Goal: Task Accomplishment & Management: Use online tool/utility

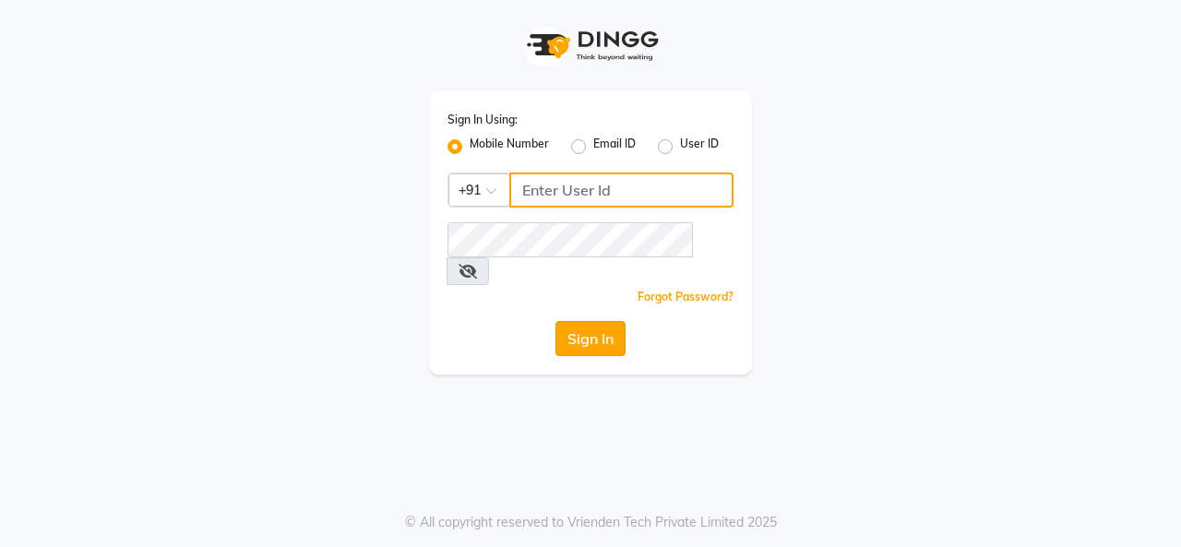
type input "9890515197"
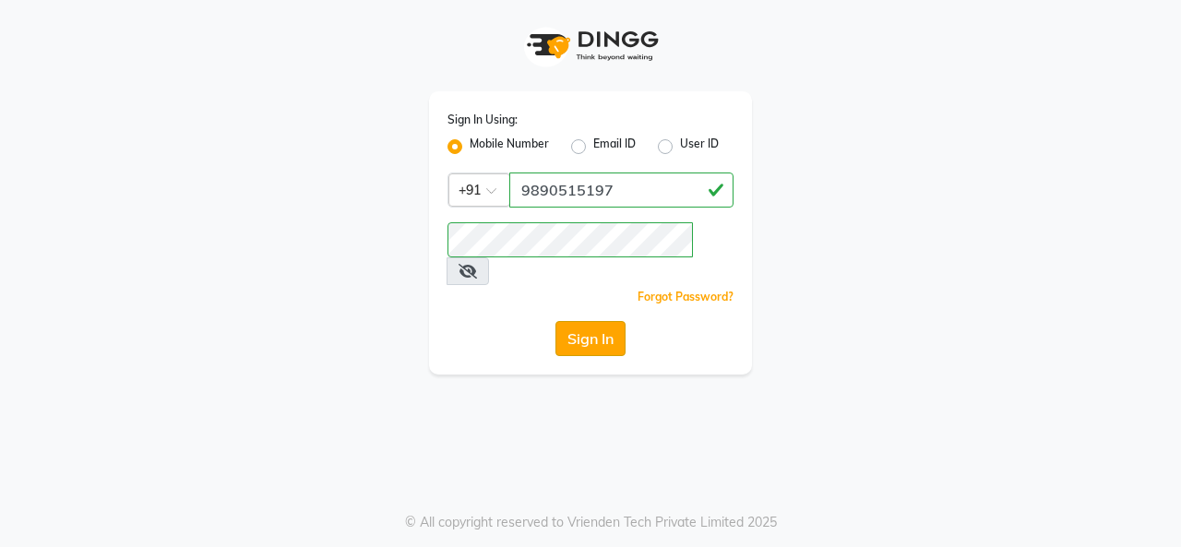
click at [578, 321] on button "Sign In" at bounding box center [590, 338] width 70 height 35
click at [853, 268] on div "Sign In Using: Mobile Number Email ID User ID Country Code × [PHONE_NUMBER] Rem…" at bounding box center [590, 187] width 1051 height 374
click at [592, 321] on button "Sign In" at bounding box center [590, 338] width 70 height 35
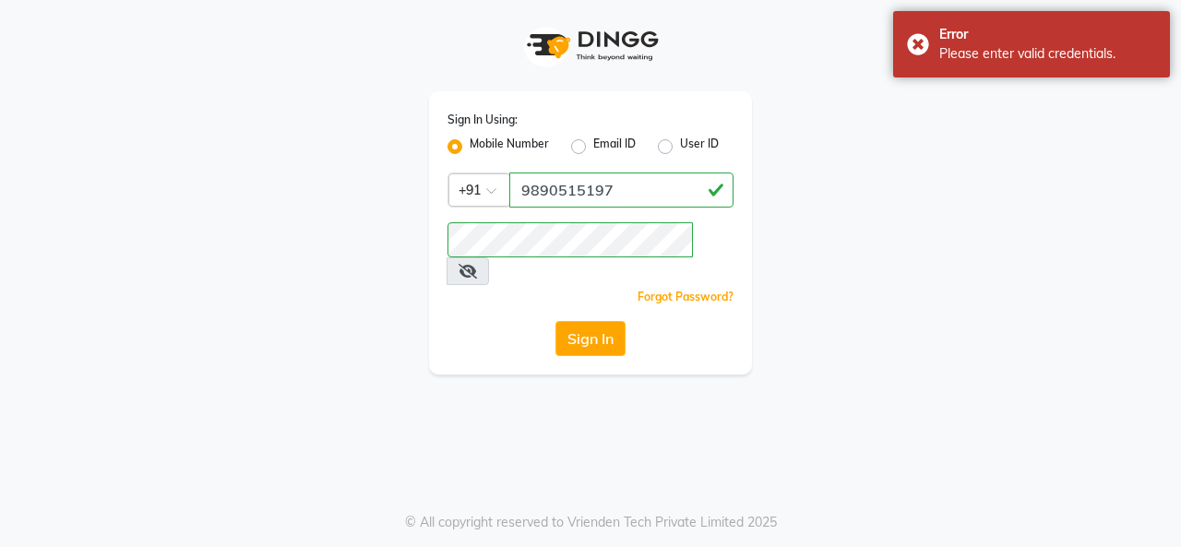
click at [459, 381] on div "Sign In Using: Mobile Number Email ID User ID Country Code × [PHONE_NUMBER] Rem…" at bounding box center [590, 273] width 1181 height 547
click at [585, 321] on button "Sign In" at bounding box center [590, 338] width 70 height 35
